Goal: Task Accomplishment & Management: Use online tool/utility

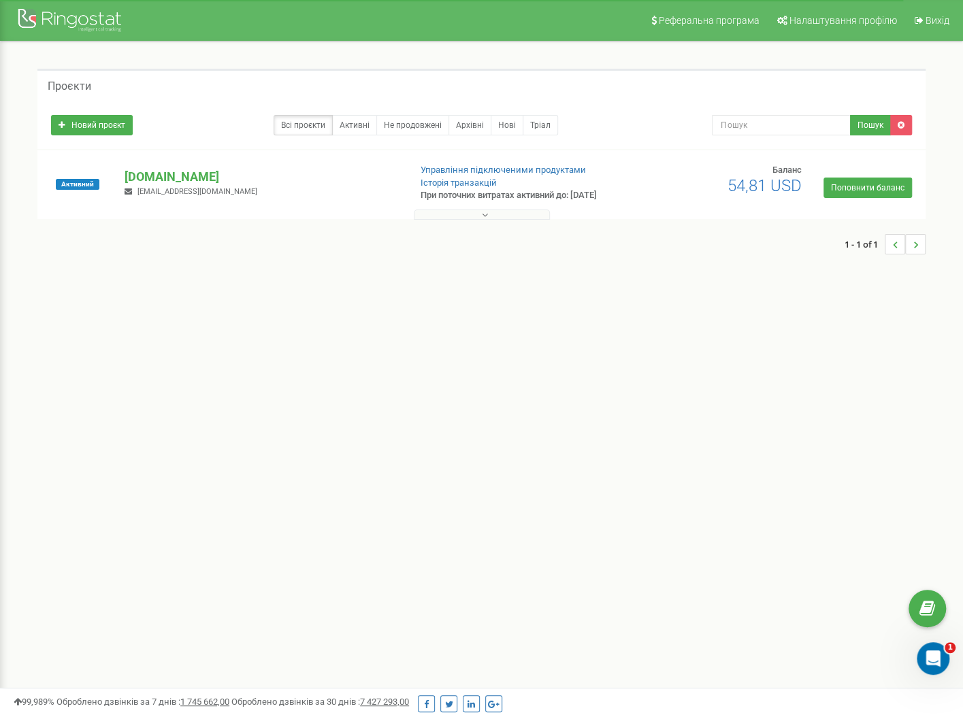
click at [85, 140] on div "Новий проєкт Всі проєкти Активні Не продовжені Архівні Нові Тріал Пошук" at bounding box center [481, 125] width 888 height 48
click at [84, 125] on link "Новий проєкт" at bounding box center [92, 125] width 82 height 20
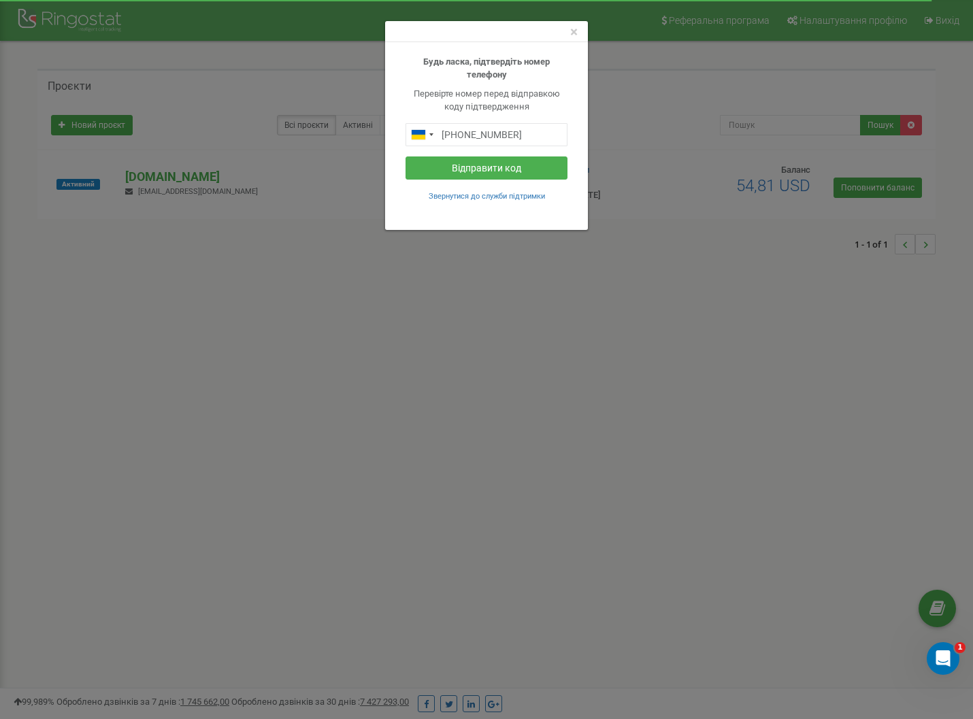
click at [491, 258] on div "× Будь ласка, підтвердіть номер телефону Перевірте номер перед відправкою коду …" at bounding box center [486, 359] width 973 height 719
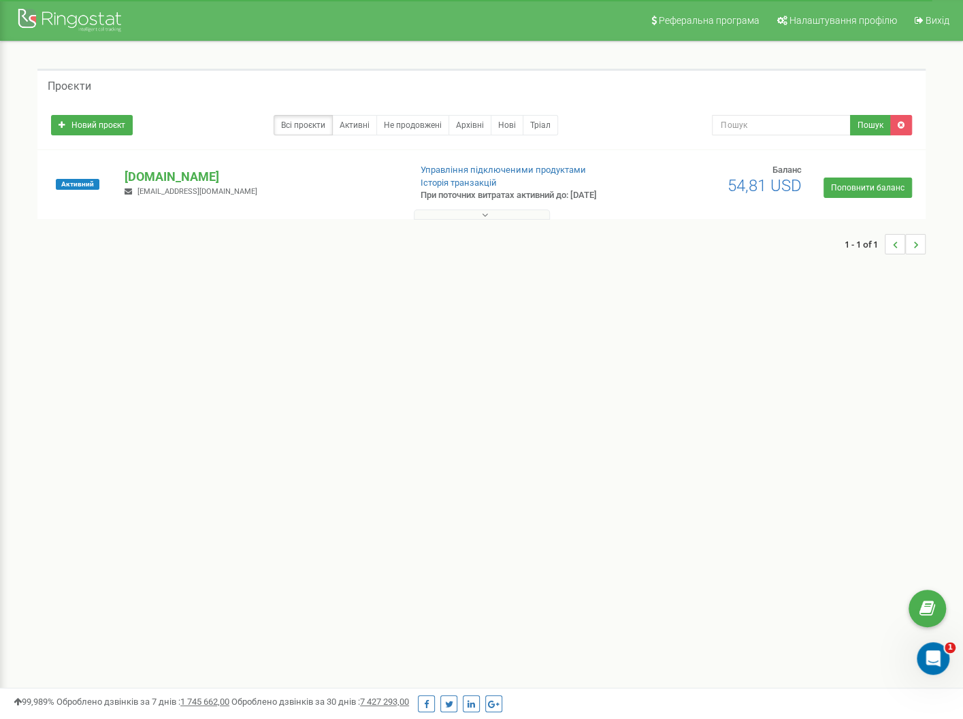
click at [63, 177] on div "Активний" at bounding box center [77, 184] width 73 height 41
click at [68, 180] on span "Активний" at bounding box center [78, 184] width 44 height 11
click at [148, 326] on div "Реферальна програма Налаштування профілю Вихід Проєкти Новий проєкт Всі проєкти…" at bounding box center [481, 408] width 963 height 817
click at [536, 220] on button at bounding box center [482, 215] width 136 height 10
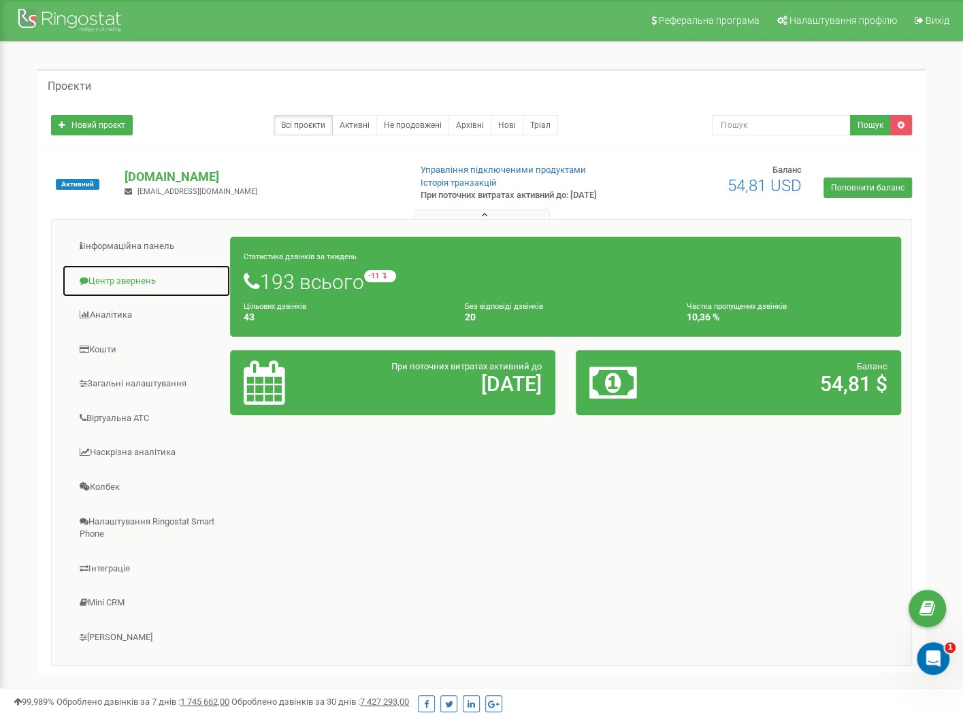
click at [127, 277] on link "Центр звернень" at bounding box center [146, 281] width 169 height 33
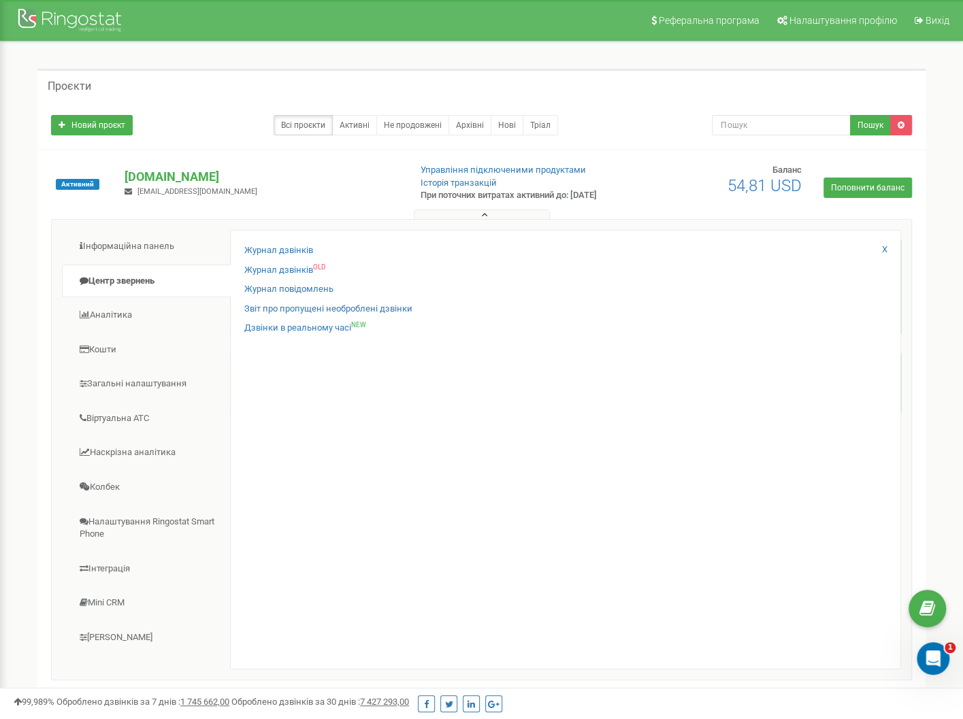
click at [242, 261] on div "Журнал дзвінків Журнал дзвінків OLD Журнал повідомлень Звіт про пропущені необр…" at bounding box center [565, 450] width 671 height 440
click at [244, 257] on link "Журнал дзвінків" at bounding box center [278, 250] width 69 height 13
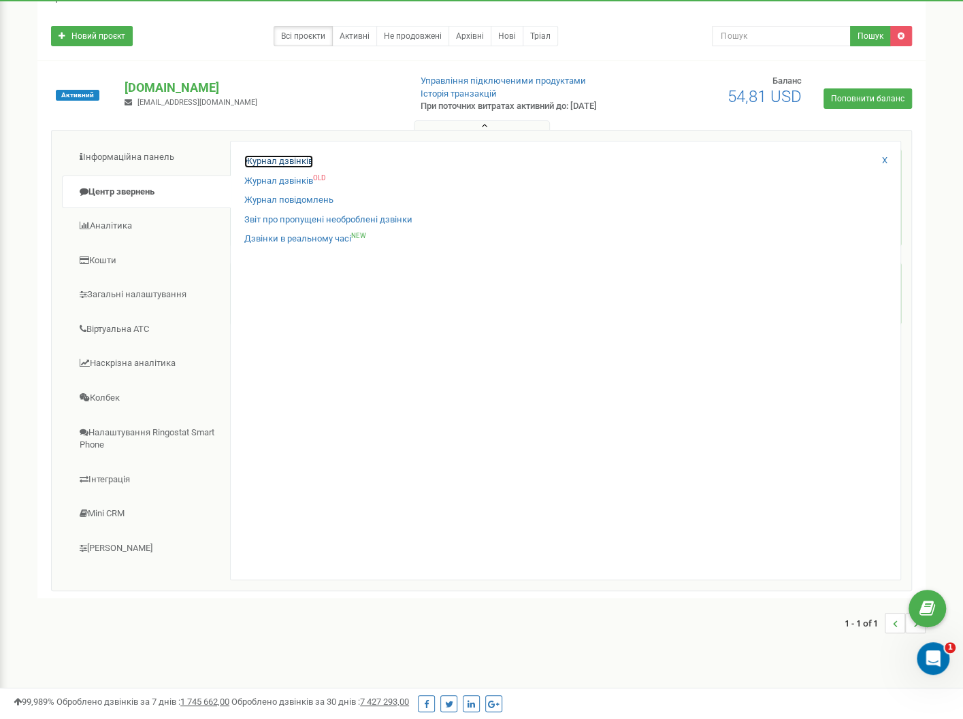
scroll to position [97, 0]
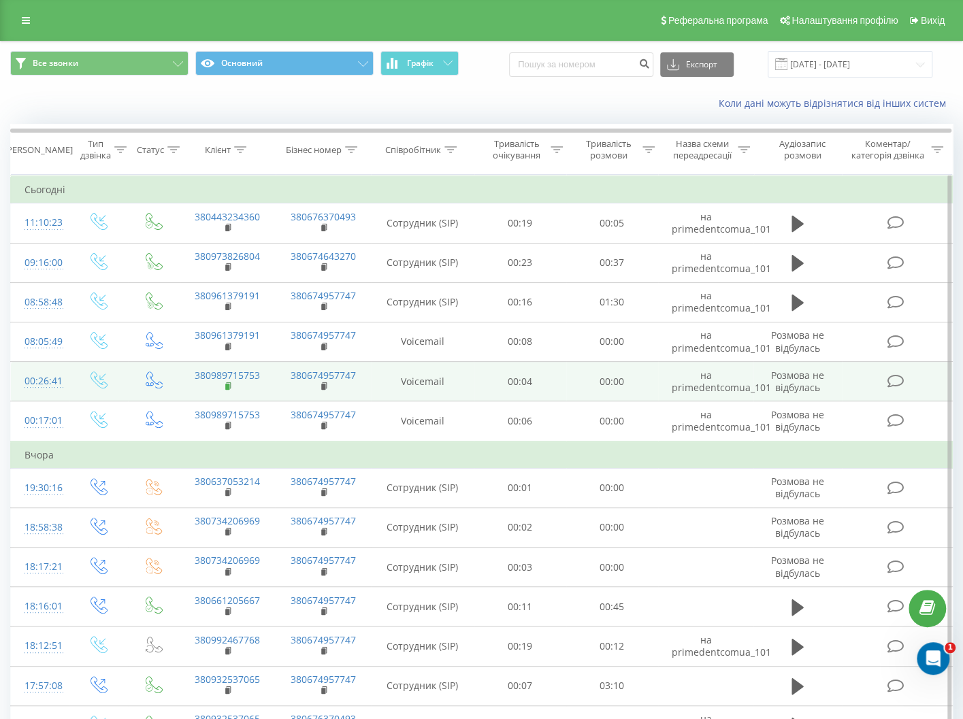
click at [230, 384] on icon at bounding box center [228, 387] width 7 height 10
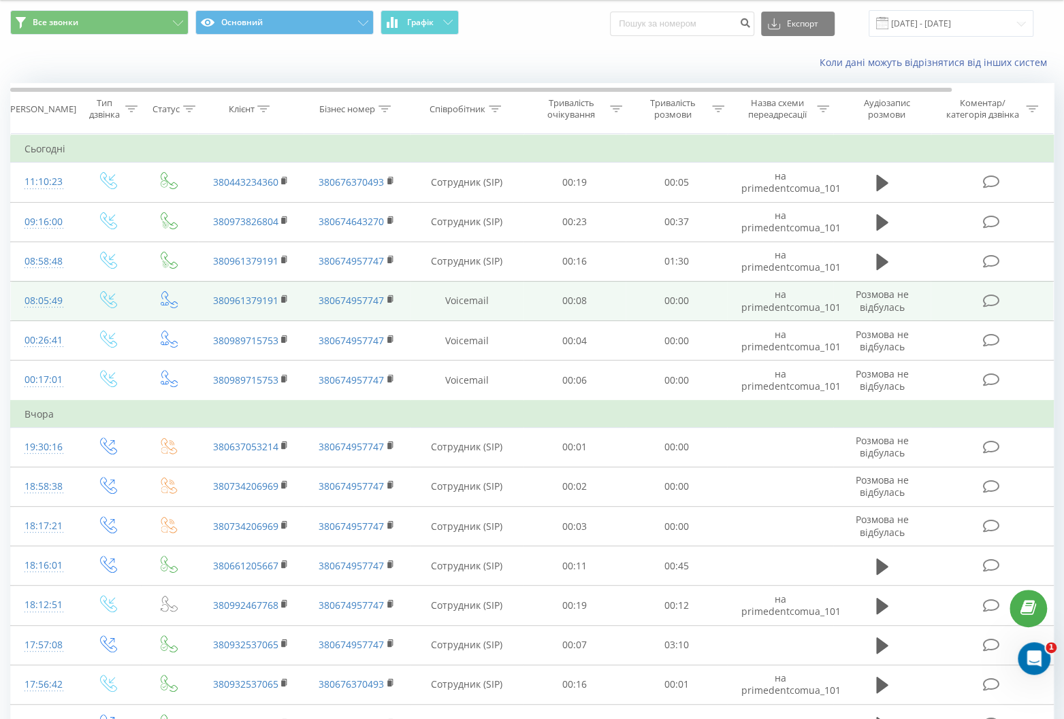
scroll to position [68, 0]
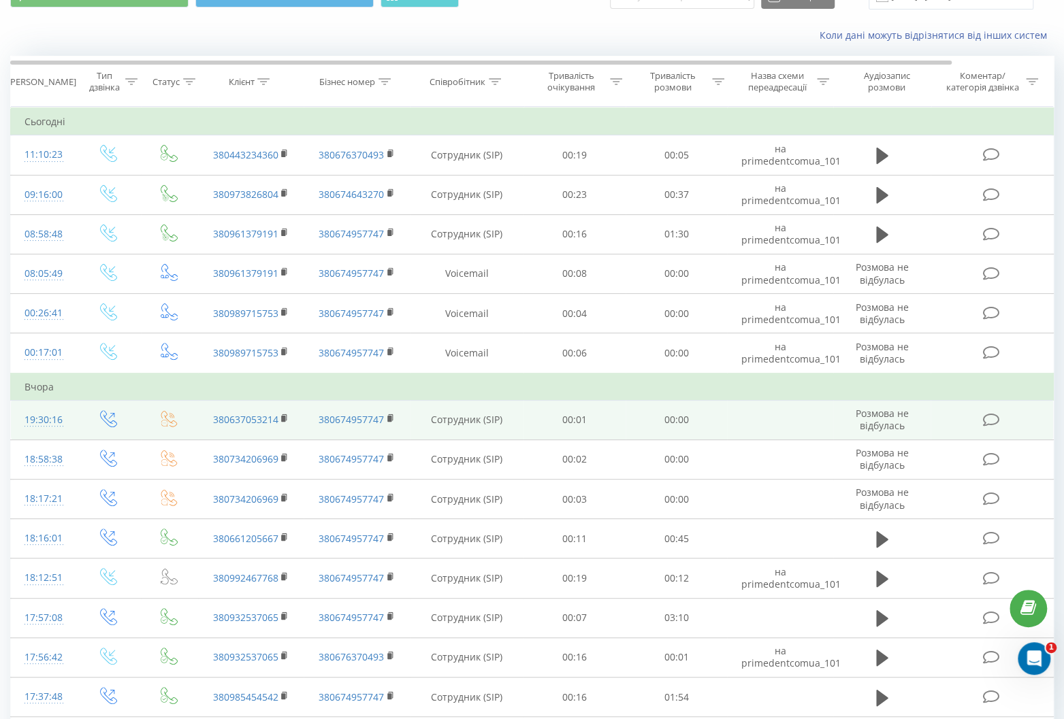
click at [166, 420] on icon at bounding box center [169, 418] width 17 height 17
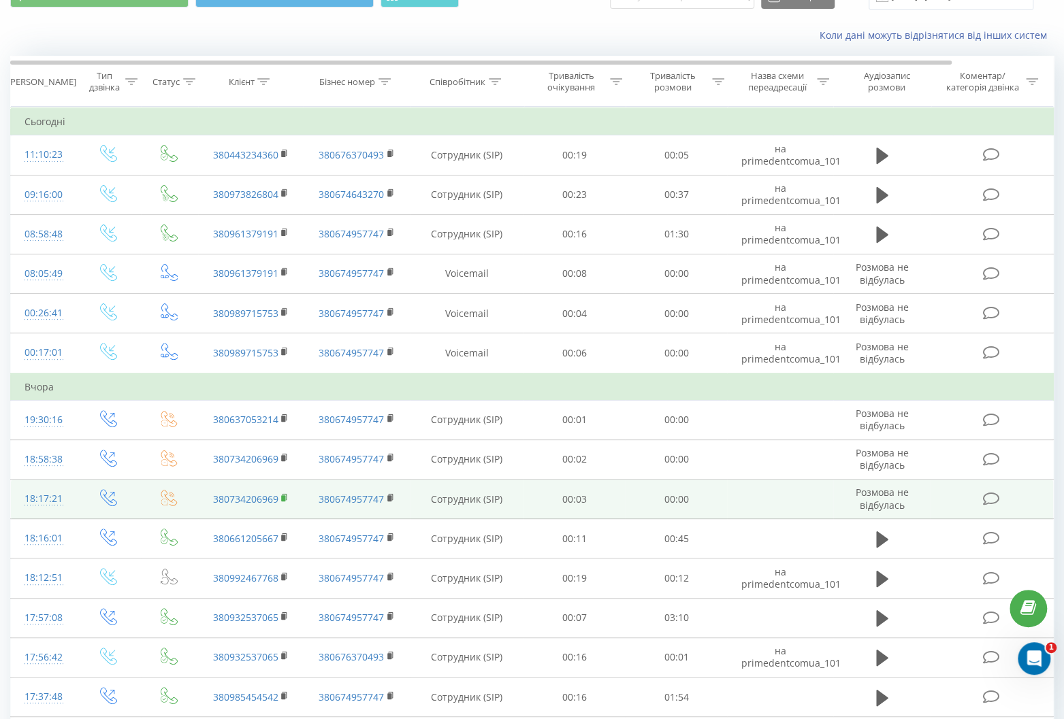
click at [287, 495] on icon at bounding box center [284, 498] width 7 height 10
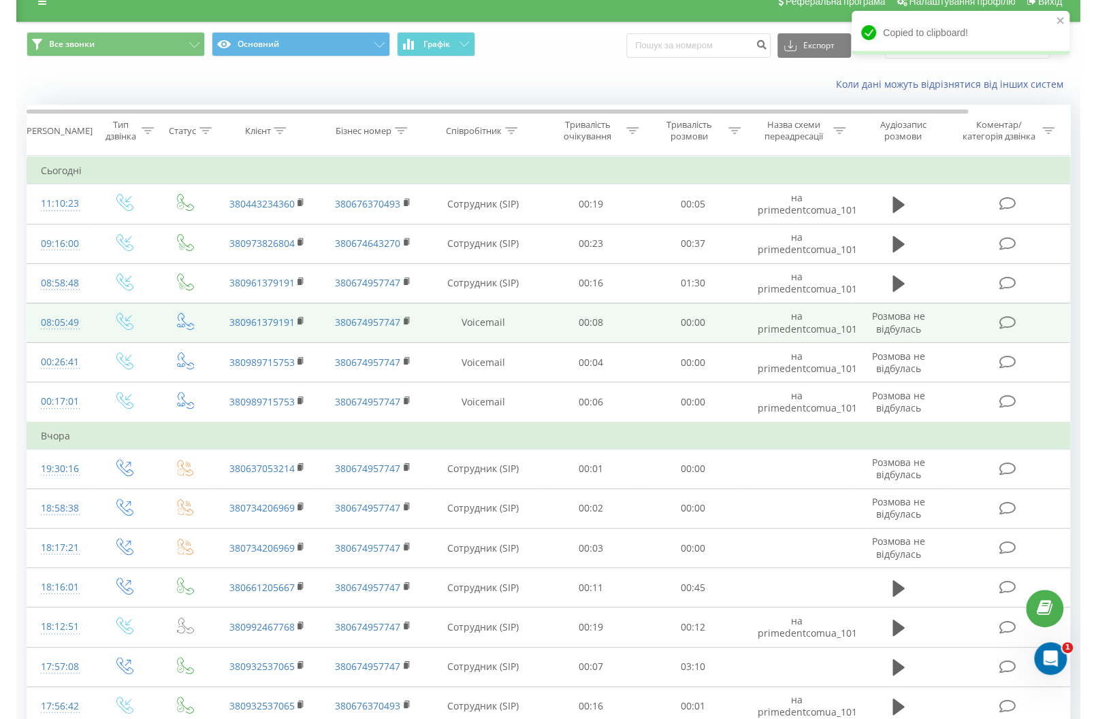
scroll to position [0, 0]
